Goal: Information Seeking & Learning: Learn about a topic

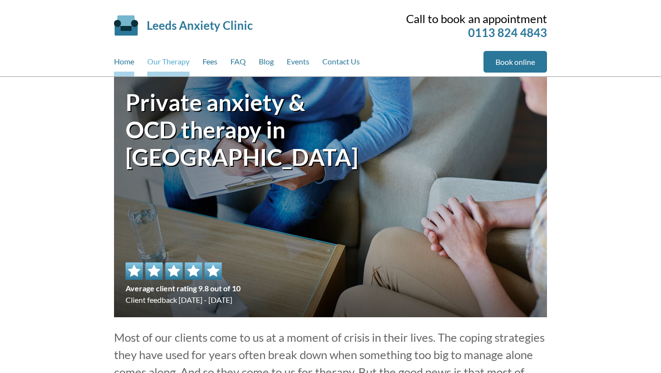
click at [173, 60] on link "Our Therapy" at bounding box center [168, 64] width 42 height 26
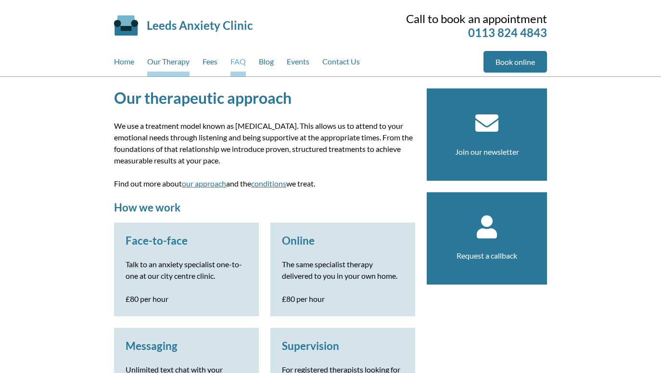
click at [232, 61] on link "FAQ" at bounding box center [237, 64] width 15 height 26
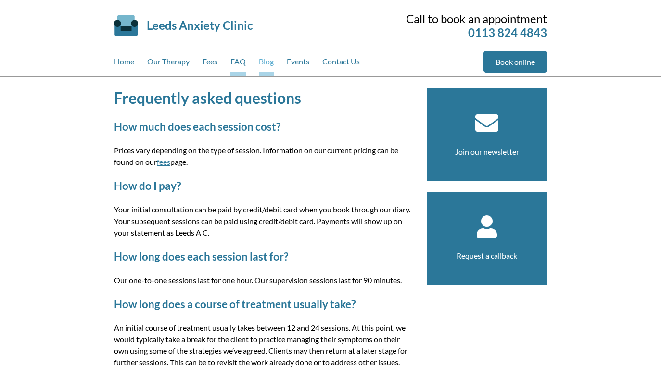
click at [272, 66] on link "Blog" at bounding box center [266, 64] width 15 height 26
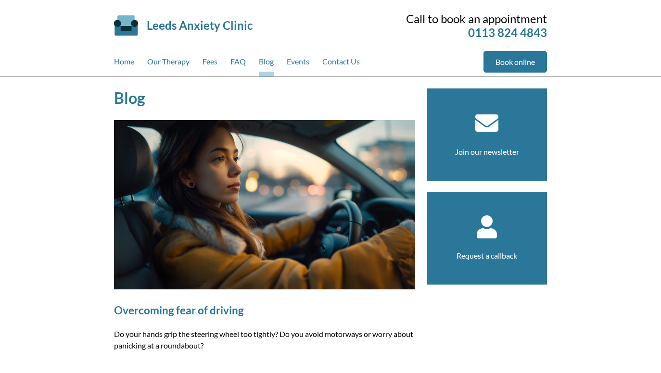
click at [200, 177] on img at bounding box center [264, 204] width 301 height 169
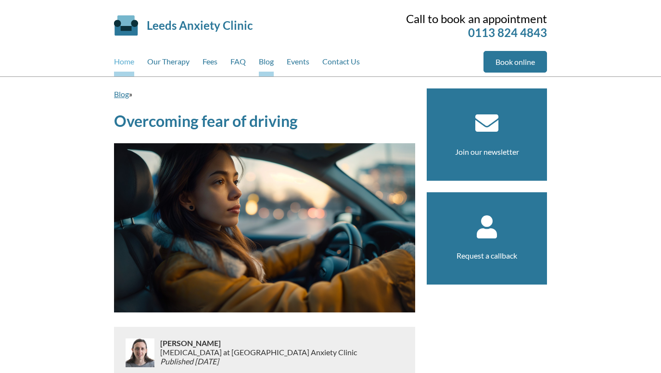
click at [124, 62] on link "Home" at bounding box center [124, 64] width 20 height 26
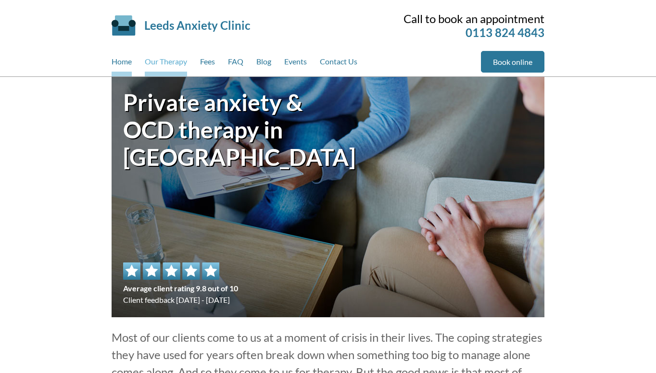
click at [167, 66] on link "Our Therapy" at bounding box center [166, 64] width 42 height 26
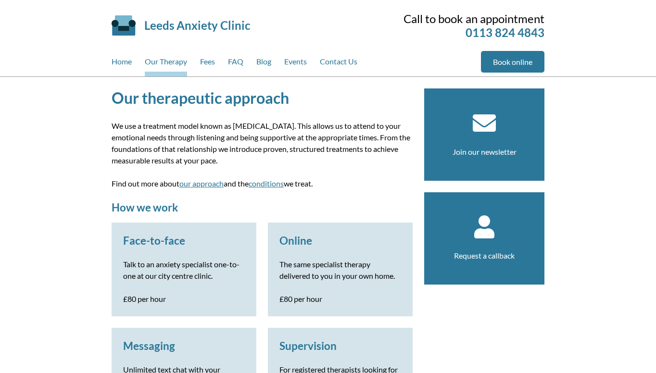
click at [208, 59] on link "Fees" at bounding box center [207, 64] width 15 height 26
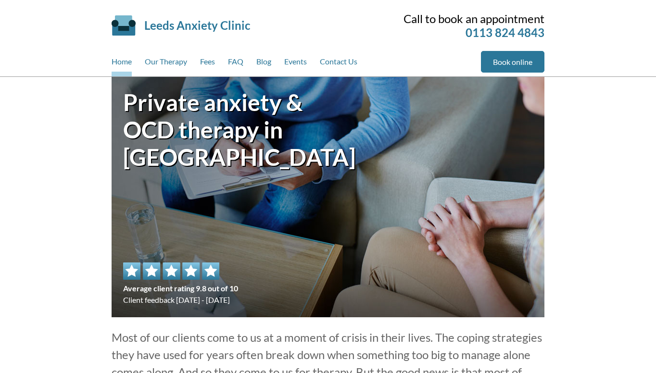
scroll to position [1318, 0]
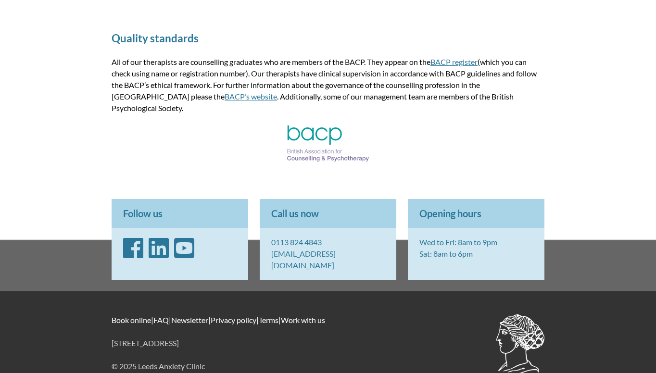
drag, startPoint x: 475, startPoint y: 243, endPoint x: 421, endPoint y: 234, distance: 55.2
click at [421, 234] on p "Wed to Fri: 8am to 9pm Sat: 8am to 6pm" at bounding box center [476, 248] width 137 height 40
copy p "Wed to Fri: 8am to 9pm Sat: 8am to 6pm"
